Goal: Task Accomplishment & Management: Manage account settings

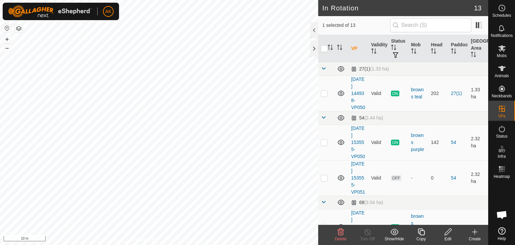
click at [340, 234] on icon at bounding box center [341, 232] width 8 height 8
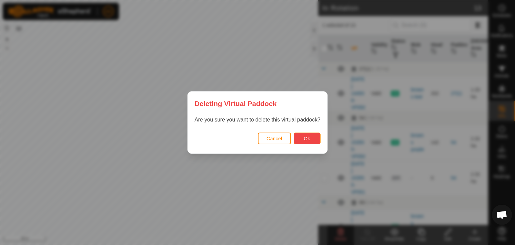
click at [300, 136] on button "Ok" at bounding box center [307, 138] width 27 height 12
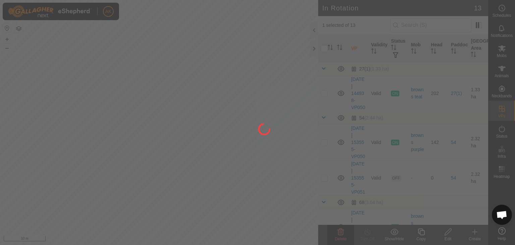
checkbox input "false"
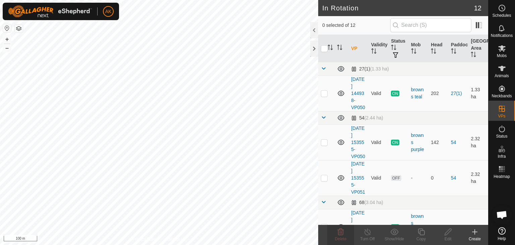
checkbox input "true"
click at [500, 129] on icon at bounding box center [502, 129] width 8 height 8
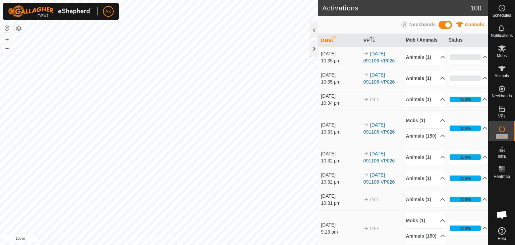
click at [418, 85] on p-accordion-header "Animals (1)" at bounding box center [425, 78] width 39 height 15
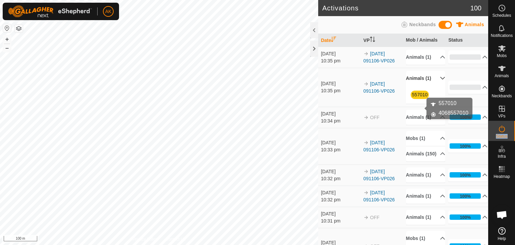
click at [418, 97] on link "557010" at bounding box center [420, 94] width 16 height 5
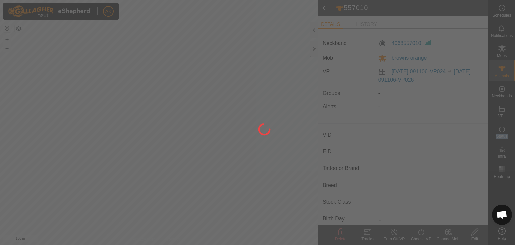
type input "557010"
type input "-"
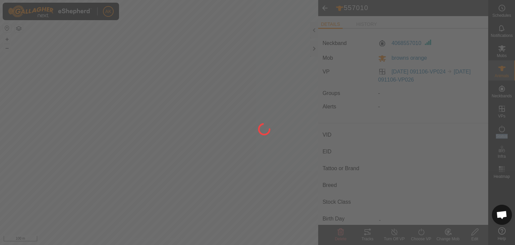
type input "0 kg"
type input "-"
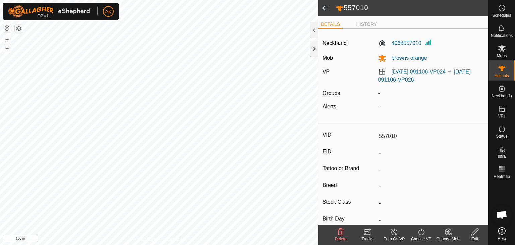
click at [342, 233] on icon at bounding box center [341, 232] width 8 height 8
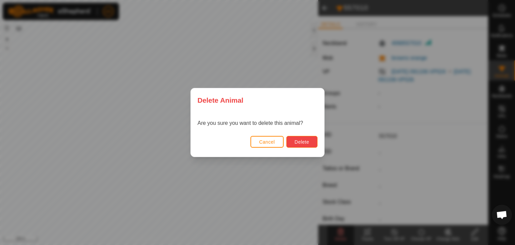
click at [309, 141] on span "Delete" at bounding box center [302, 141] width 14 height 5
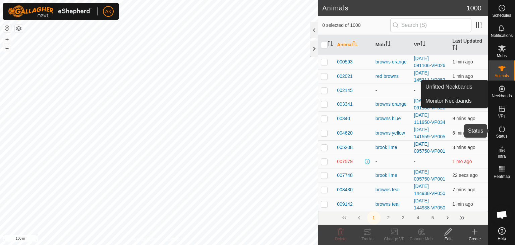
click at [501, 129] on icon at bounding box center [502, 129] width 8 height 8
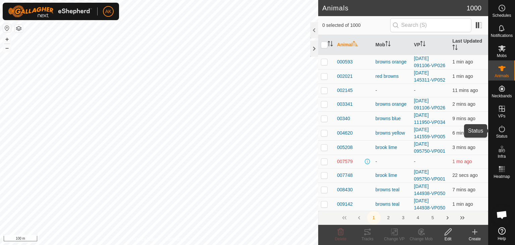
click at [501, 129] on icon at bounding box center [502, 129] width 8 height 8
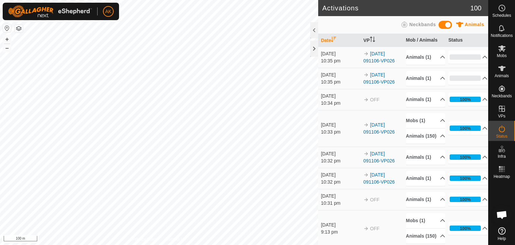
click at [501, 129] on icon at bounding box center [502, 129] width 8 height 8
click at [417, 57] on p-accordion-header "Animals (1)" at bounding box center [425, 57] width 39 height 15
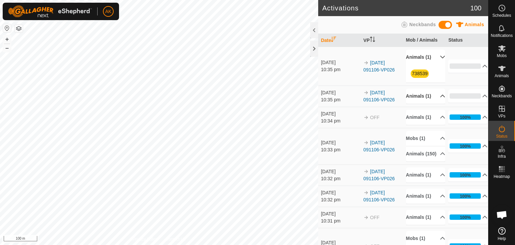
click at [423, 102] on p-accordion-header "Animals (1)" at bounding box center [425, 96] width 39 height 15
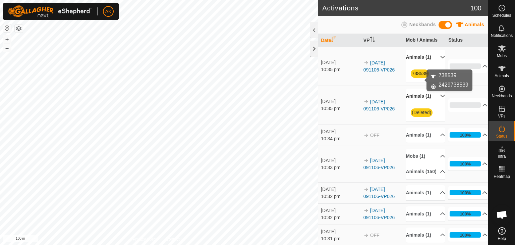
click at [417, 76] on link "738539" at bounding box center [420, 73] width 16 height 5
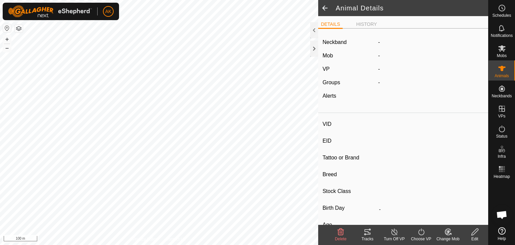
type input "738539"
type input "-"
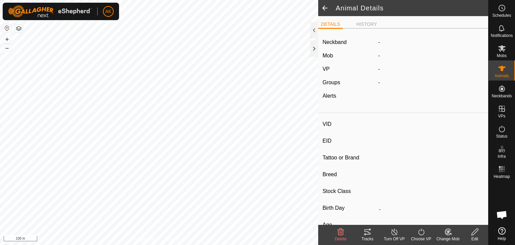
type input "0 kg"
type input "-"
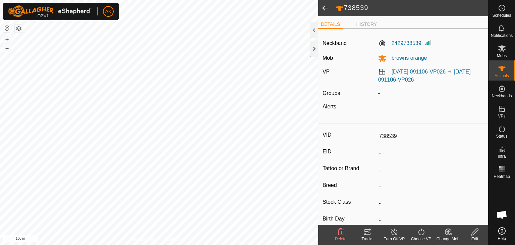
click at [341, 230] on icon at bounding box center [341, 232] width 8 height 8
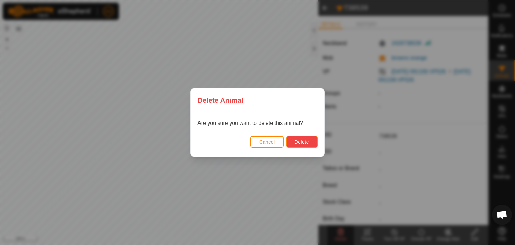
click at [307, 138] on button "Delete" at bounding box center [301, 142] width 31 height 12
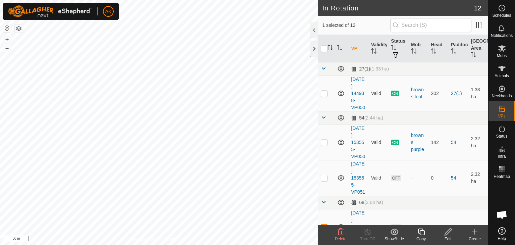
click at [345, 236] on div "Delete" at bounding box center [340, 239] width 27 height 6
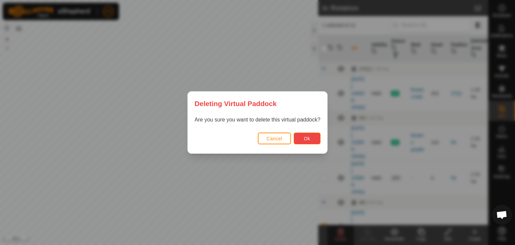
click at [310, 139] on button "Ok" at bounding box center [307, 138] width 27 height 12
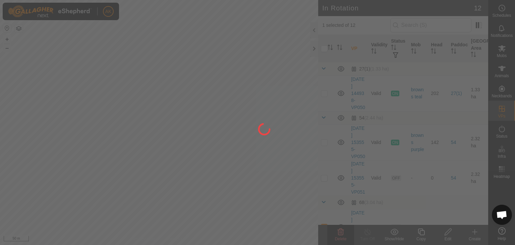
checkbox input "false"
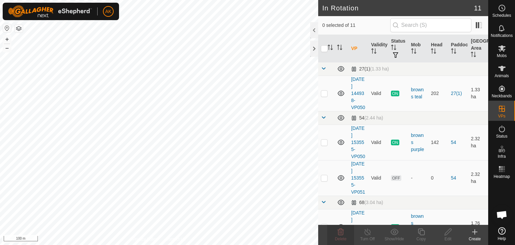
click at [18, 30] on button "button" at bounding box center [19, 28] width 8 height 8
click at [503, 48] on icon at bounding box center [502, 48] width 8 height 8
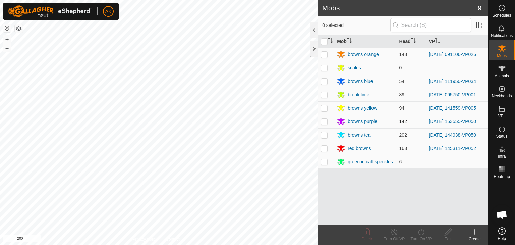
click at [324, 120] on p-checkbox at bounding box center [324, 121] width 7 height 5
checkbox input "true"
click at [422, 233] on icon at bounding box center [421, 232] width 8 height 8
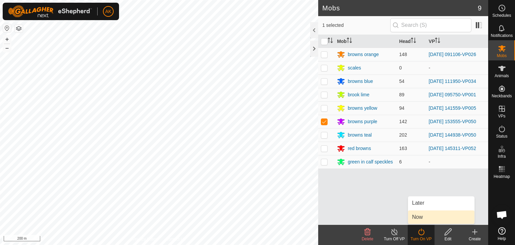
click at [419, 218] on link "Now" at bounding box center [441, 216] width 66 height 13
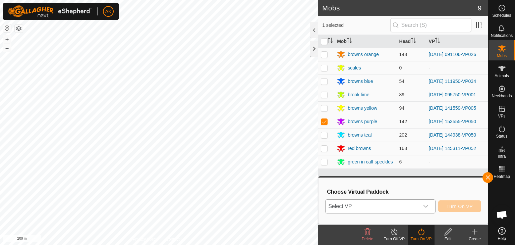
click at [380, 204] on span "Select VP" at bounding box center [373, 206] width 94 height 13
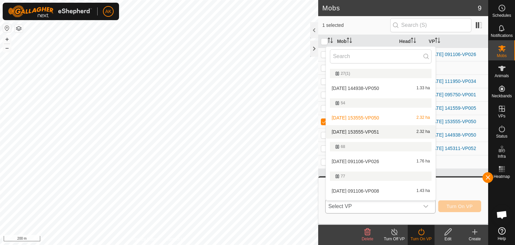
click at [344, 131] on li "2025-09-06 153555-VP051 2.32 ha" at bounding box center [381, 131] width 110 height 13
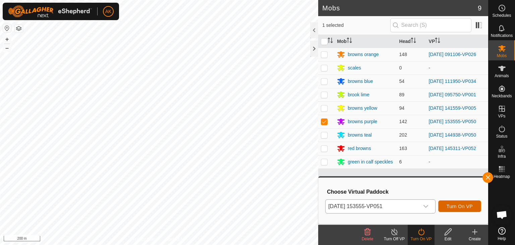
click at [455, 204] on span "Turn On VP" at bounding box center [460, 206] width 26 height 5
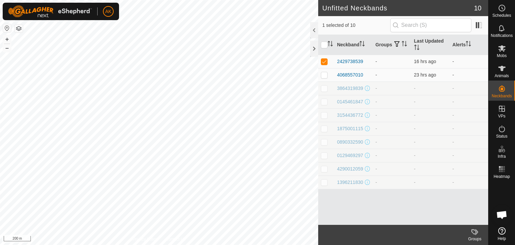
click at [19, 31] on button "button" at bounding box center [19, 28] width 8 height 8
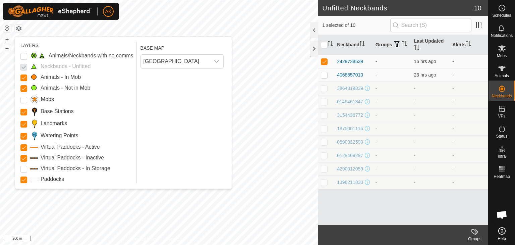
click at [22, 67] on p-checkbox at bounding box center [23, 66] width 7 height 8
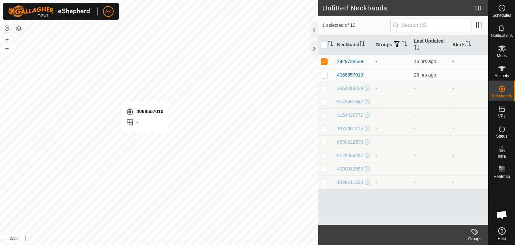
checkbox input "false"
checkbox input "true"
click at [501, 70] on icon at bounding box center [501, 68] width 7 height 5
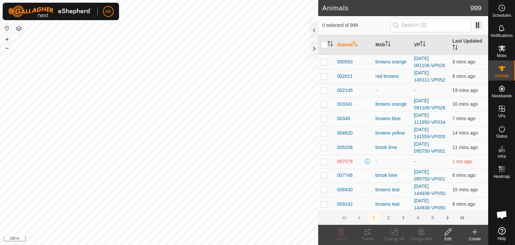
click at [498, 198] on div at bounding box center [502, 202] width 26 height 43
click at [473, 232] on icon at bounding box center [475, 232] width 8 height 8
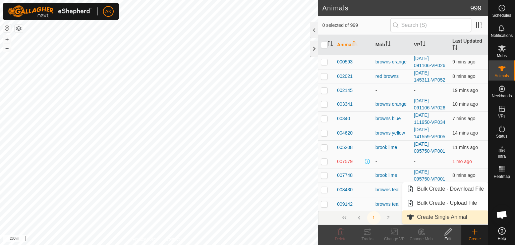
click at [419, 217] on link "Create Single Animal" at bounding box center [446, 216] width 86 height 13
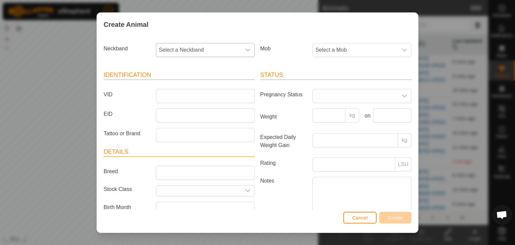
click at [178, 48] on span "Select a Neckband" at bounding box center [198, 49] width 85 height 13
type input "55"
click at [185, 84] on li "4068557010" at bounding box center [205, 84] width 97 height 13
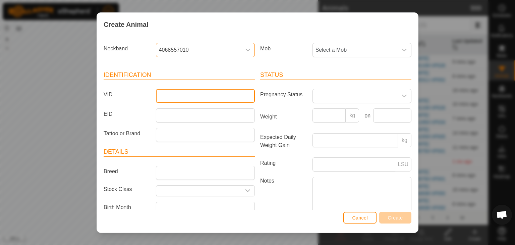
click at [171, 94] on input "VID" at bounding box center [205, 96] width 99 height 14
type input "557010"
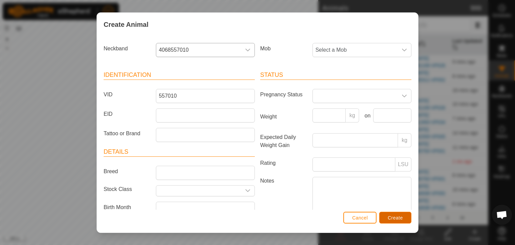
click at [388, 217] on span "Create" at bounding box center [395, 217] width 15 height 5
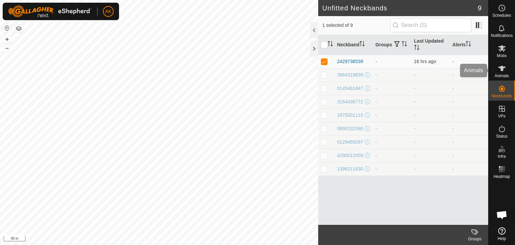
click at [503, 70] on icon at bounding box center [502, 68] width 8 height 8
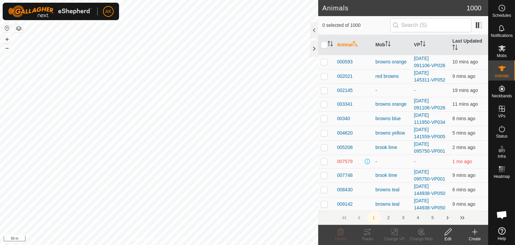
click at [472, 231] on icon at bounding box center [475, 232] width 8 height 8
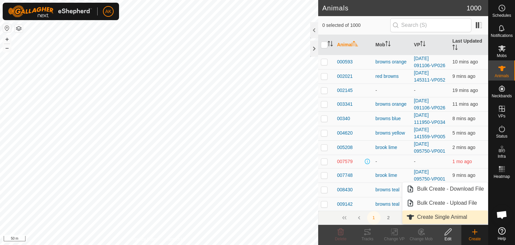
click at [450, 216] on link "Create Single Animal" at bounding box center [446, 216] width 86 height 13
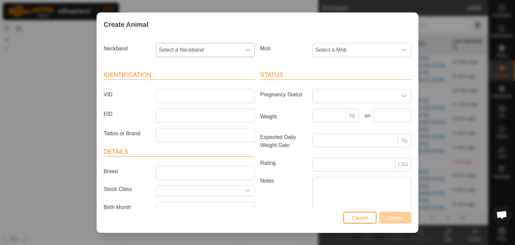
click at [176, 46] on span "Select a Neckband" at bounding box center [198, 49] width 85 height 13
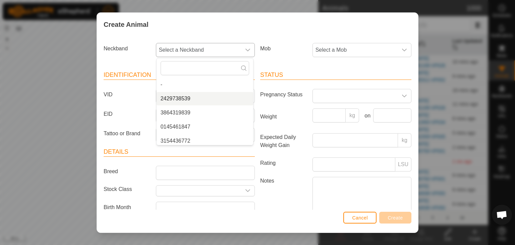
click at [179, 99] on li "2429738539" at bounding box center [205, 98] width 97 height 13
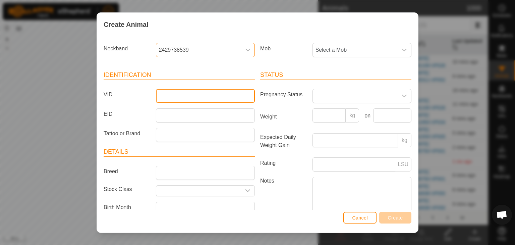
click at [172, 96] on input "VID" at bounding box center [205, 96] width 99 height 14
type input "738539"
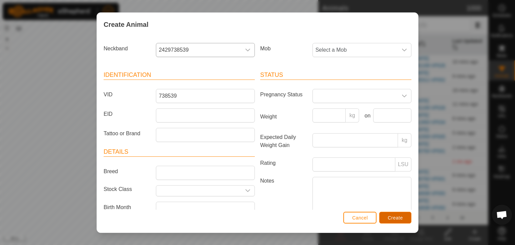
click at [401, 220] on span "Create" at bounding box center [395, 217] width 15 height 5
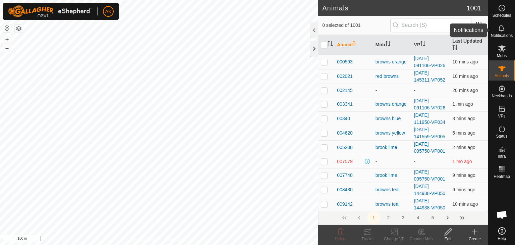
click at [506, 28] on icon at bounding box center [502, 28] width 8 height 8
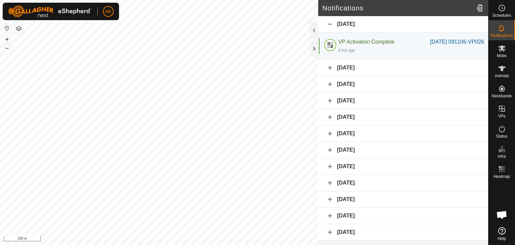
click at [353, 76] on div "Yesterday" at bounding box center [403, 68] width 170 height 16
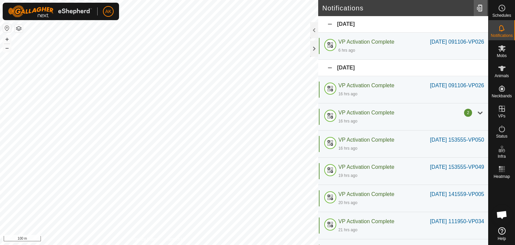
click at [478, 8] on div at bounding box center [480, 8] width 13 height 19
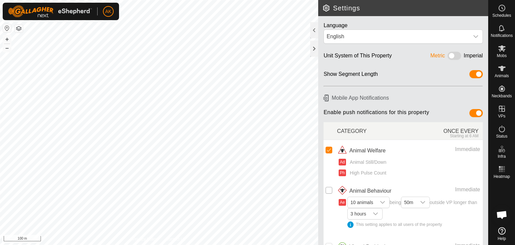
click at [329, 189] on input "checkbox" at bounding box center [329, 190] width 7 height 7
checkbox input "true"
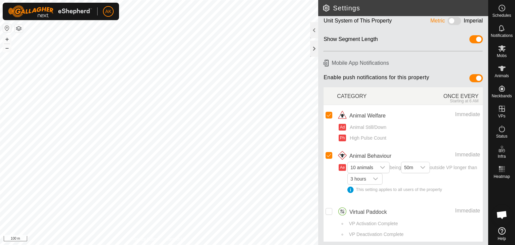
scroll to position [36, 0]
click at [353, 188] on div "This setting applies to all users of the property" at bounding box center [414, 189] width 133 height 6
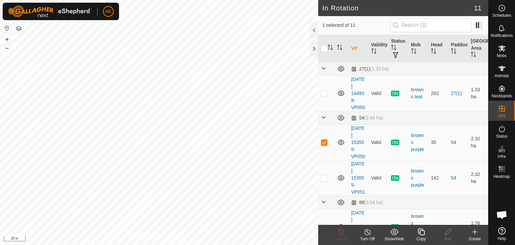
click at [423, 231] on icon at bounding box center [421, 232] width 8 height 8
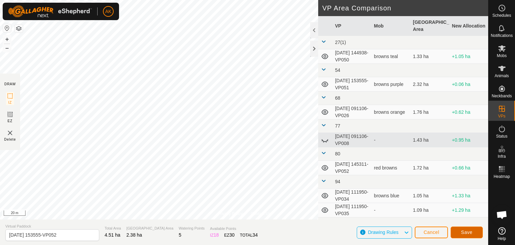
click at [465, 227] on button "Save" at bounding box center [467, 232] width 32 height 12
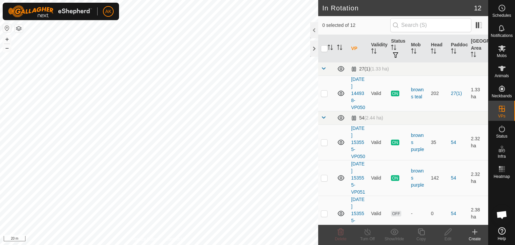
checkbox input "true"
click at [422, 231] on icon at bounding box center [421, 232] width 8 height 8
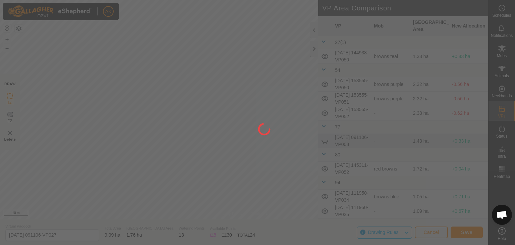
click at [188, 100] on div at bounding box center [257, 122] width 515 height 245
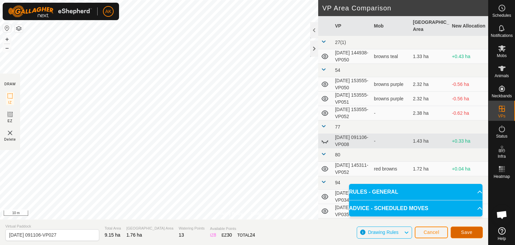
click at [461, 231] on span "Save" at bounding box center [466, 231] width 11 height 5
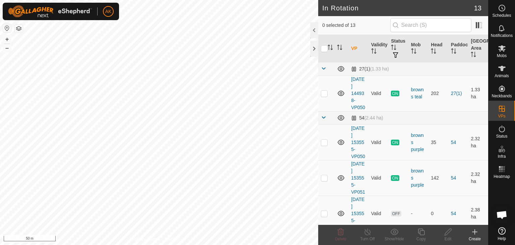
checkbox input "true"
click at [420, 232] on icon at bounding box center [421, 232] width 8 height 8
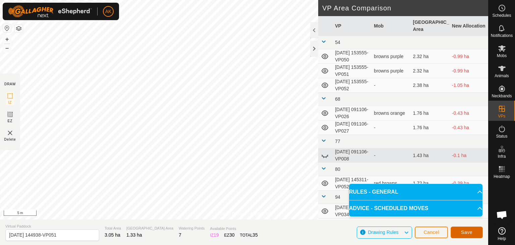
click at [471, 235] on button "Save" at bounding box center [467, 232] width 32 height 12
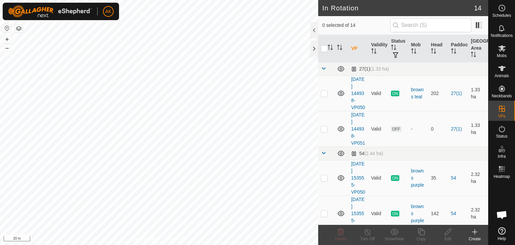
checkbox input "true"
click at [421, 232] on icon at bounding box center [421, 232] width 8 height 8
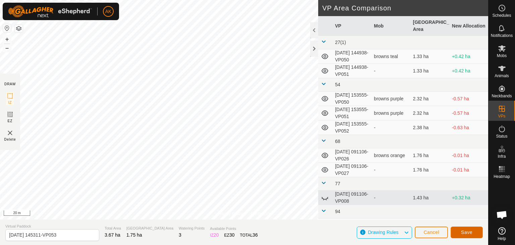
click at [472, 232] on span "Save" at bounding box center [466, 231] width 11 height 5
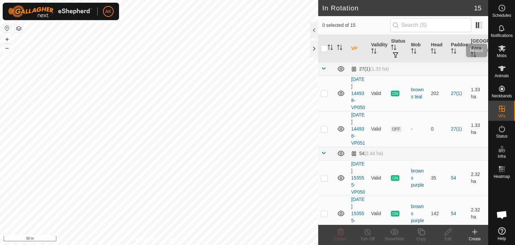
click at [503, 45] on icon at bounding box center [502, 48] width 8 height 8
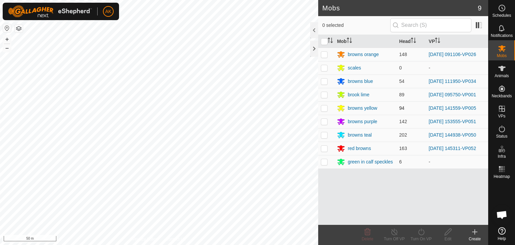
click at [323, 108] on p-checkbox at bounding box center [324, 107] width 7 height 5
checkbox input "true"
click at [424, 230] on icon at bounding box center [421, 232] width 8 height 8
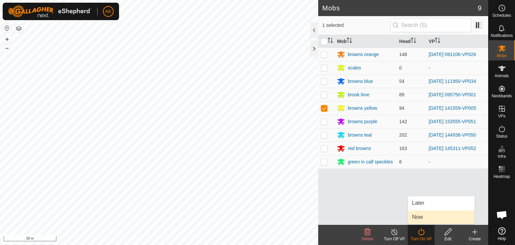
click at [424, 217] on link "Now" at bounding box center [441, 216] width 66 height 13
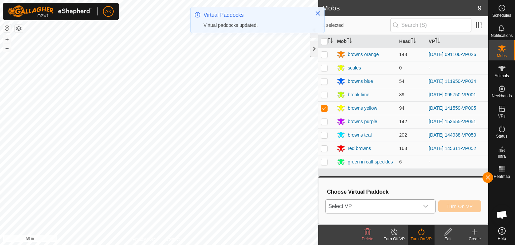
click at [425, 203] on div "dropdown trigger" at bounding box center [425, 206] width 13 height 13
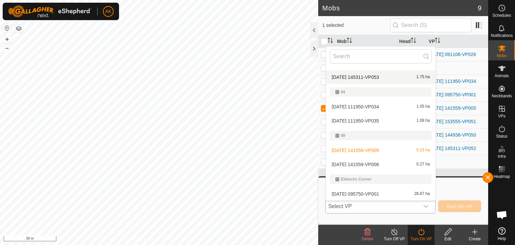
scroll to position [200, 0]
click at [359, 164] on li "2025-09-27 141559-VP006 0.27 ha" at bounding box center [381, 163] width 110 height 13
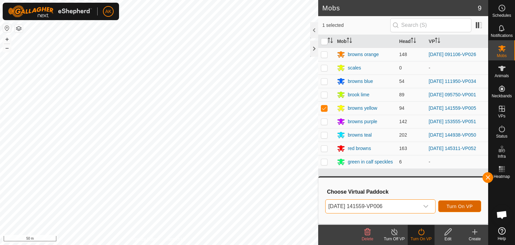
click at [457, 206] on span "Turn On VP" at bounding box center [460, 206] width 26 height 5
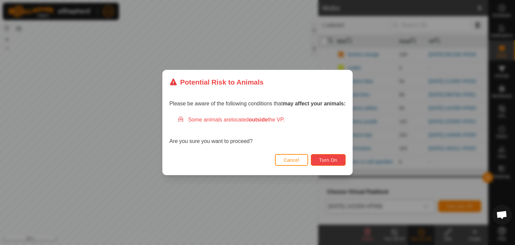
click at [329, 163] on button "Turn On" at bounding box center [328, 160] width 35 height 12
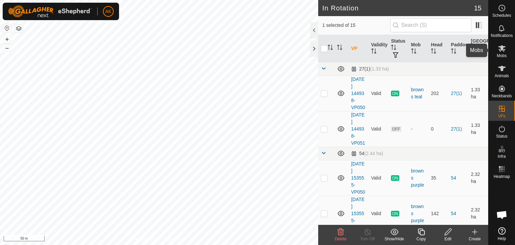
click at [501, 52] on icon at bounding box center [502, 48] width 8 height 8
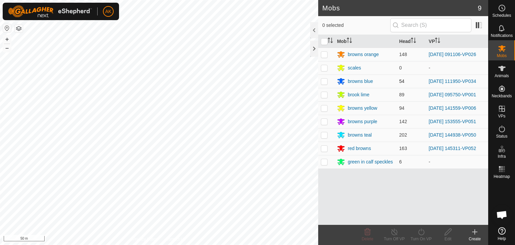
click at [327, 82] on p-checkbox at bounding box center [324, 80] width 7 height 5
checkbox input "true"
click at [423, 231] on icon at bounding box center [421, 232] width 8 height 8
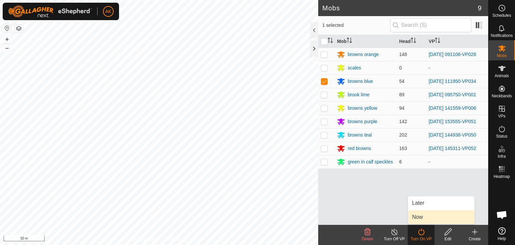
click at [421, 213] on link "Now" at bounding box center [441, 216] width 66 height 13
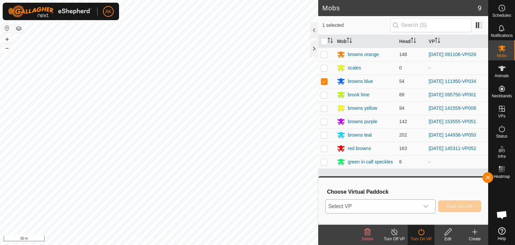
click at [408, 200] on span "Select VP" at bounding box center [373, 206] width 94 height 13
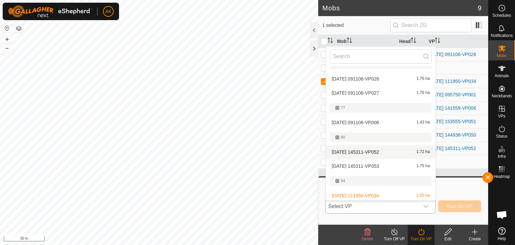
scroll to position [178, 0]
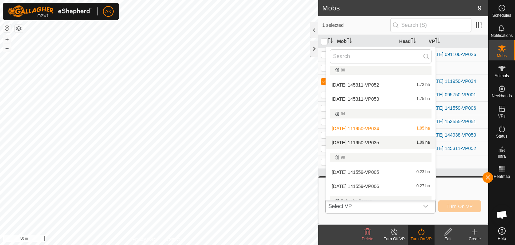
click at [380, 139] on li "2025-08-27 111950-VP035 1.09 ha" at bounding box center [381, 142] width 110 height 13
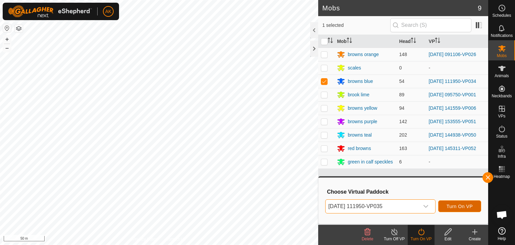
click at [449, 206] on span "Turn On VP" at bounding box center [460, 206] width 26 height 5
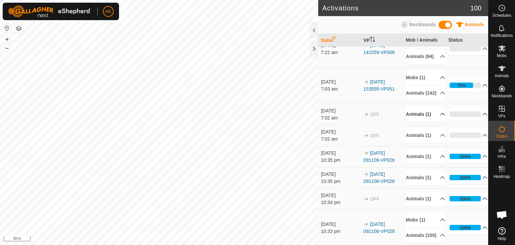
scroll to position [67, 0]
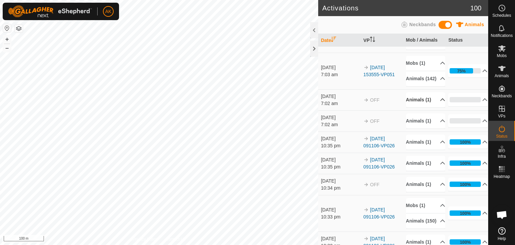
click at [419, 107] on p-accordion-header "Animals (1)" at bounding box center [425, 99] width 39 height 15
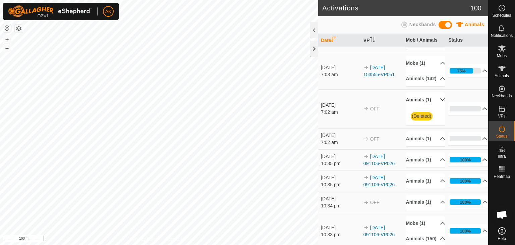
click at [419, 107] on p-accordion-header "Animals (1)" at bounding box center [425, 99] width 39 height 15
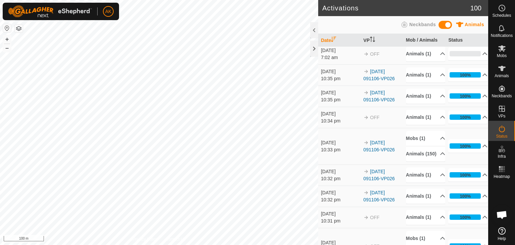
scroll to position [168, 0]
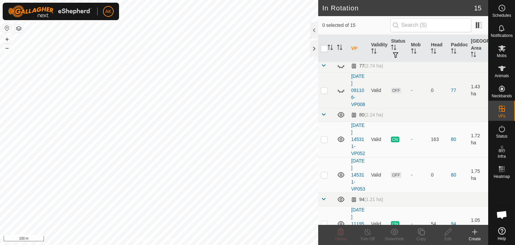
scroll to position [302, 0]
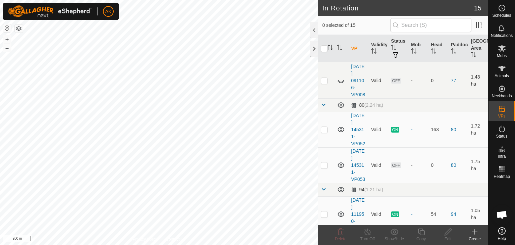
click at [340, 85] on icon at bounding box center [341, 80] width 8 height 8
click at [340, 233] on icon at bounding box center [341, 232] width 8 height 8
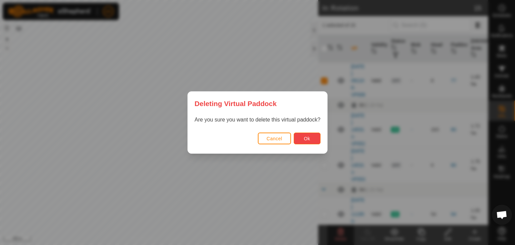
click at [309, 140] on span "Ok" at bounding box center [307, 138] width 6 height 5
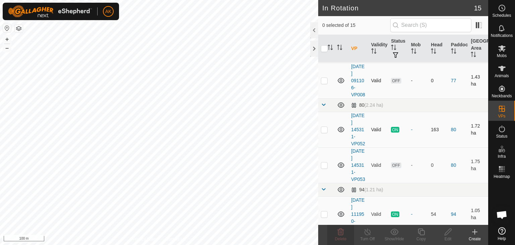
checkbox input "true"
click at [447, 232] on icon at bounding box center [448, 232] width 8 height 8
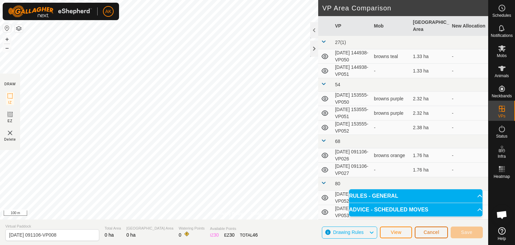
click at [427, 232] on span "Cancel" at bounding box center [432, 231] width 16 height 5
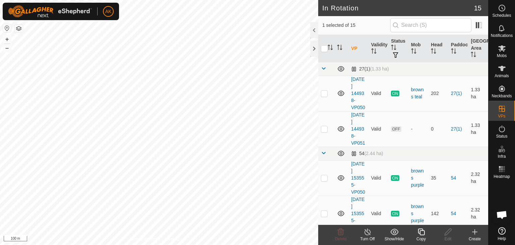
checkbox input "false"
checkbox input "true"
click at [344, 233] on icon at bounding box center [341, 232] width 8 height 8
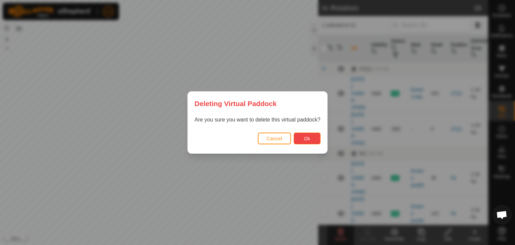
click at [308, 138] on span "Ok" at bounding box center [307, 138] width 6 height 5
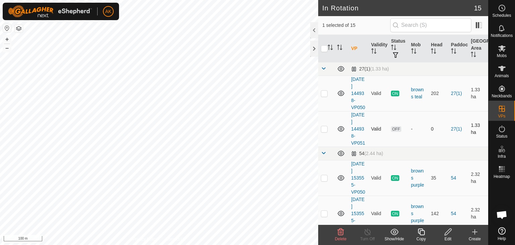
click at [342, 133] on icon at bounding box center [341, 129] width 8 height 8
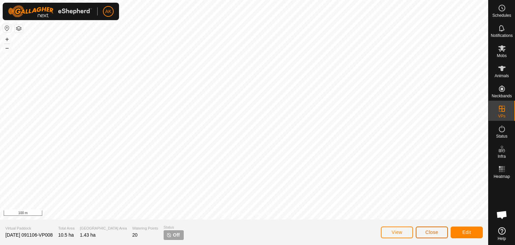
click at [426, 236] on button "Close" at bounding box center [432, 232] width 32 height 12
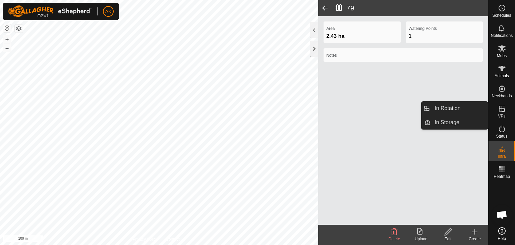
click at [499, 109] on icon at bounding box center [502, 109] width 6 height 6
click at [449, 107] on link "In Rotation" at bounding box center [459, 108] width 57 height 13
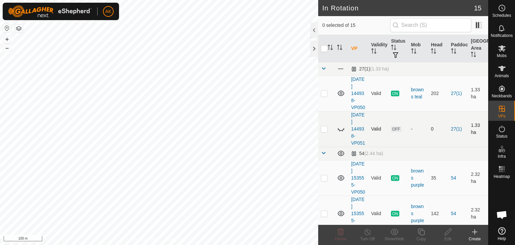
click at [340, 133] on icon at bounding box center [341, 129] width 8 height 8
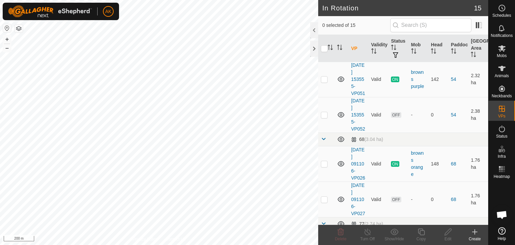
scroll to position [168, 0]
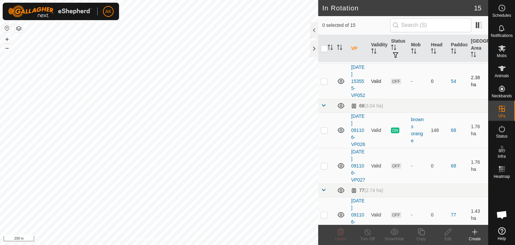
click at [339, 85] on icon at bounding box center [341, 81] width 8 height 8
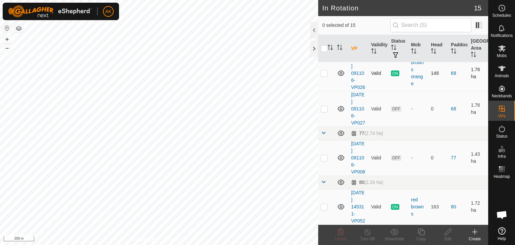
scroll to position [268, 0]
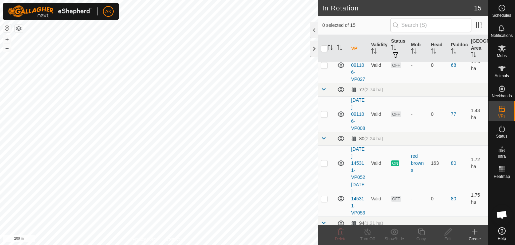
click at [341, 69] on icon at bounding box center [341, 65] width 8 height 8
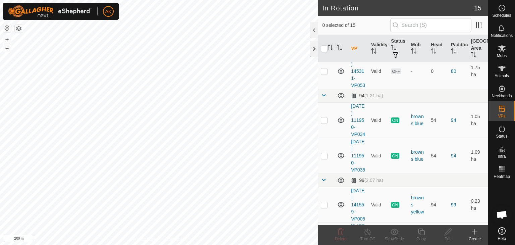
scroll to position [403, 0]
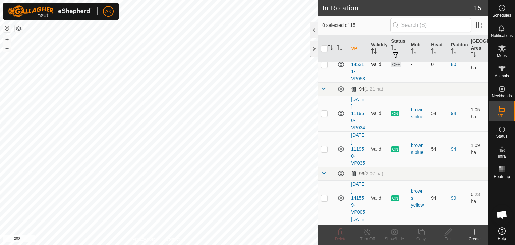
click at [341, 68] on icon at bounding box center [341, 64] width 8 height 8
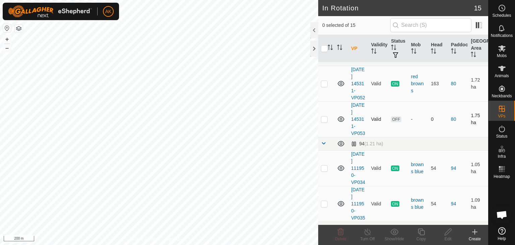
scroll to position [314, 0]
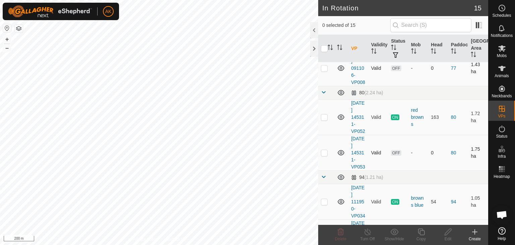
click at [341, 72] on icon at bounding box center [341, 68] width 8 height 8
